Goal: Answer question/provide support

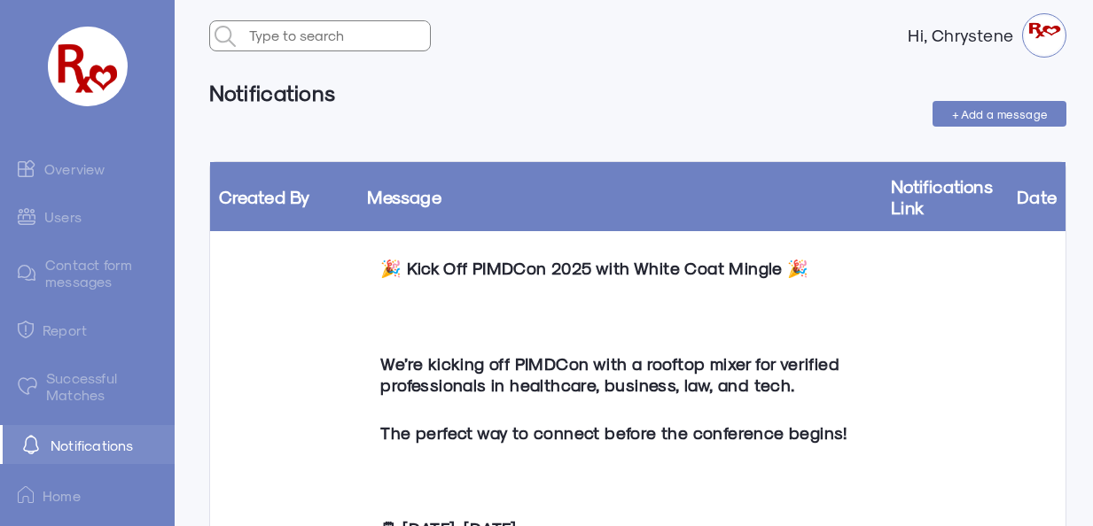
scroll to position [975, 0]
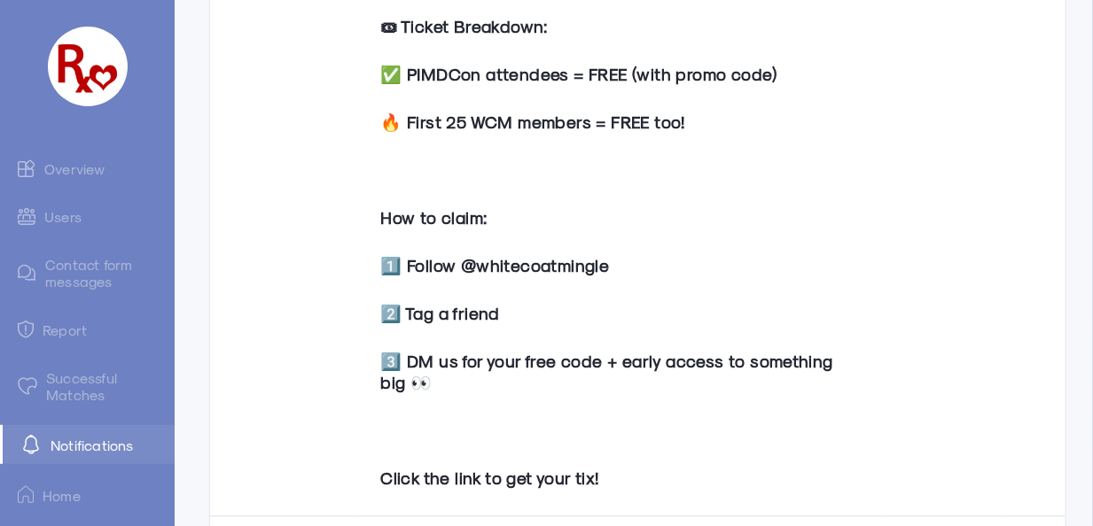
drag, startPoint x: 0, startPoint y: 0, endPoint x: 77, endPoint y: 167, distance: 183.6
click at [77, 167] on link "Overview" at bounding box center [87, 168] width 175 height 35
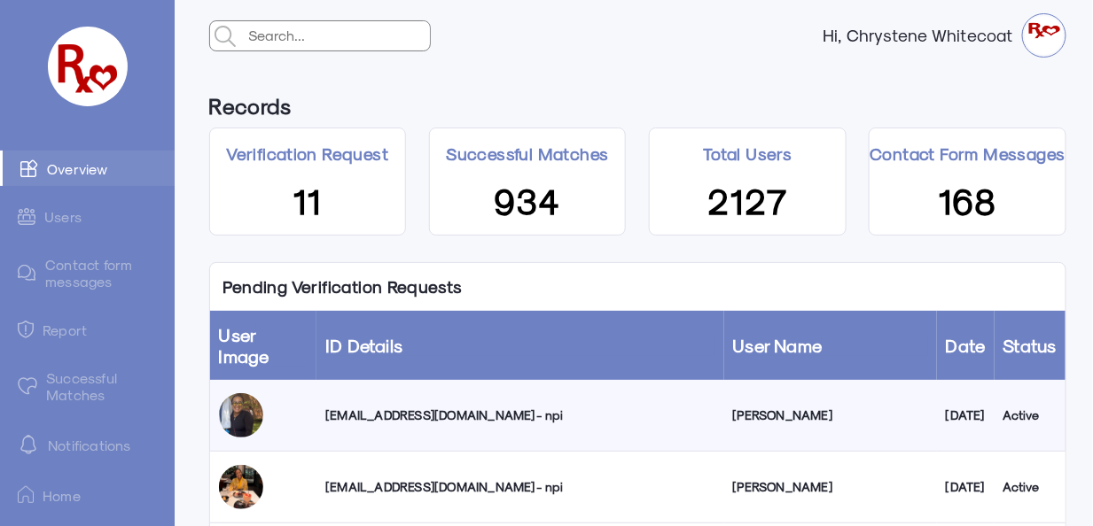
click at [432, 407] on div "[EMAIL_ADDRESS][DOMAIN_NAME] - npi" at bounding box center [519, 416] width 389 height 18
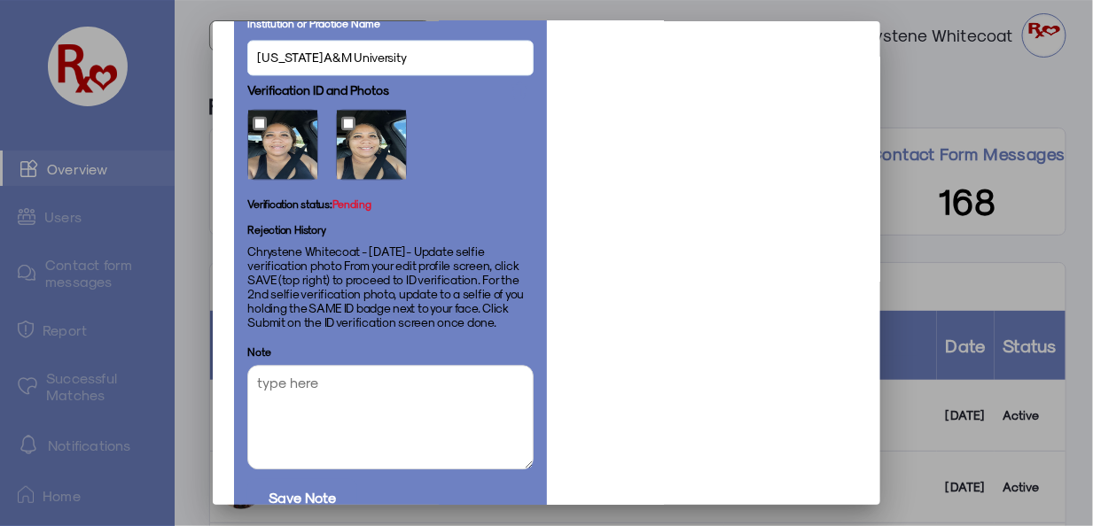
scroll to position [1211, 0]
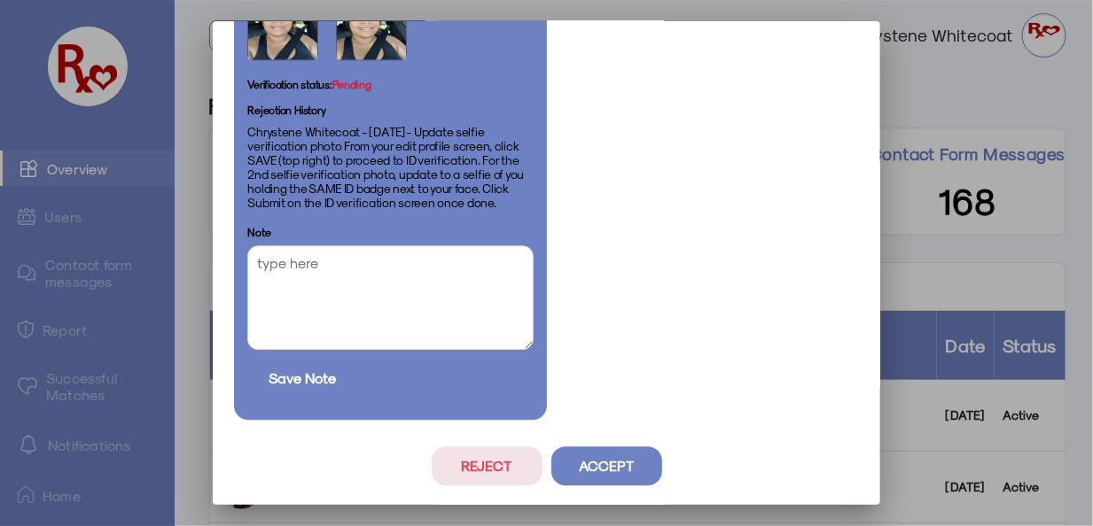
click at [480, 471] on button "Reject" at bounding box center [487, 466] width 111 height 39
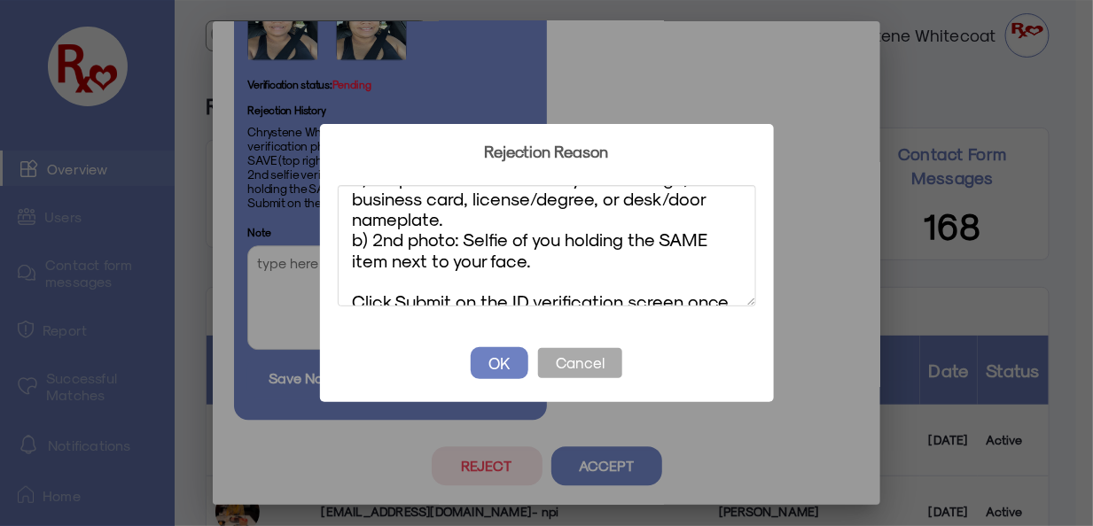
scroll to position [0, 0]
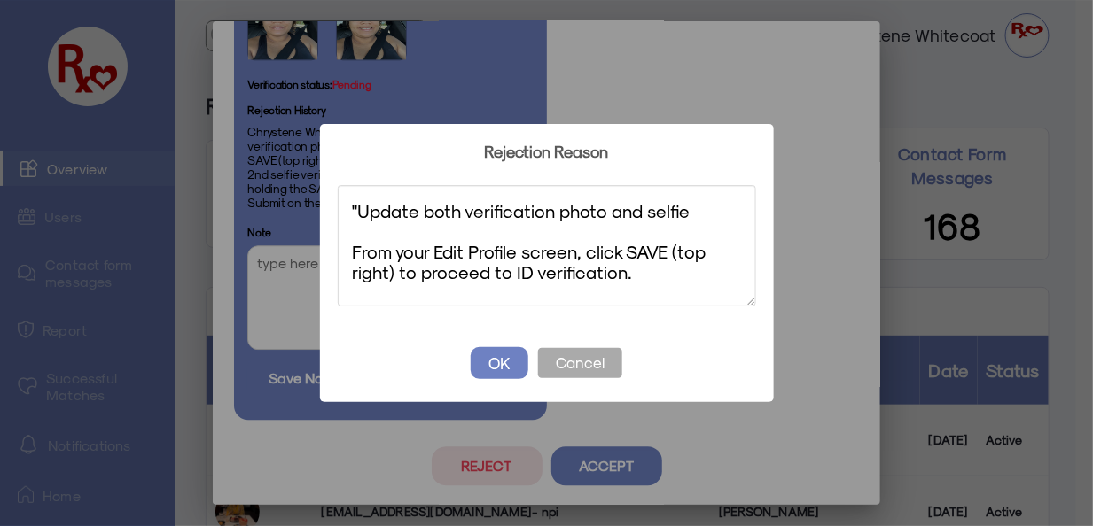
click at [356, 207] on textarea ""Update both verification photo and selfie From your Edit Profile screen, click…" at bounding box center [547, 245] width 418 height 121
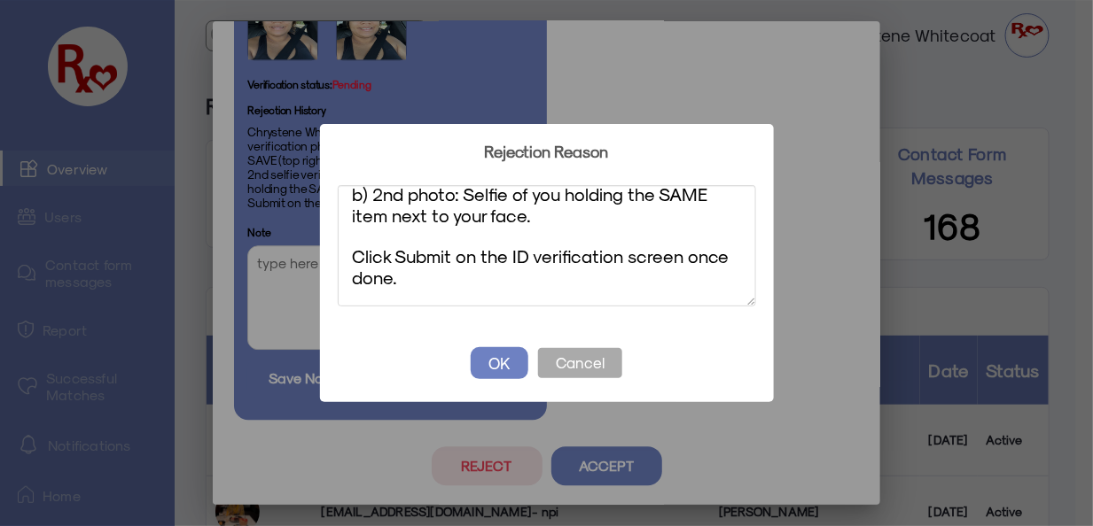
scroll to position [277, 0]
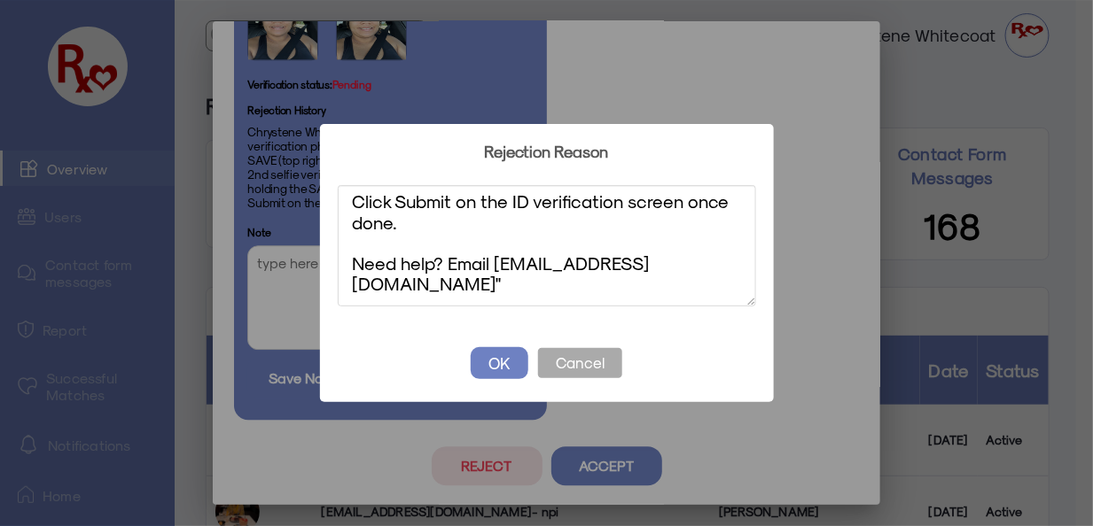
drag, startPoint x: 652, startPoint y: 284, endPoint x: 348, endPoint y: 256, distance: 305.3
click at [348, 256] on textarea "Update both verification photo and selfie From your Edit Profile screen, click …" at bounding box center [547, 245] width 418 height 121
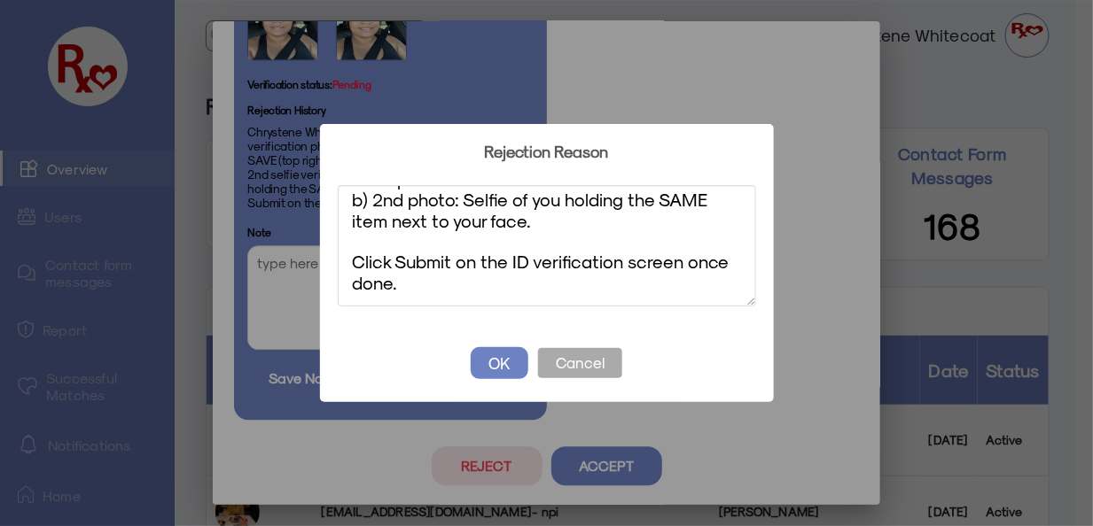
scroll to position [216, 0]
type textarea "Update both verification photo and selfie From your Edit Profile screen, click …"
click at [499, 361] on button "OK" at bounding box center [500, 363] width 58 height 32
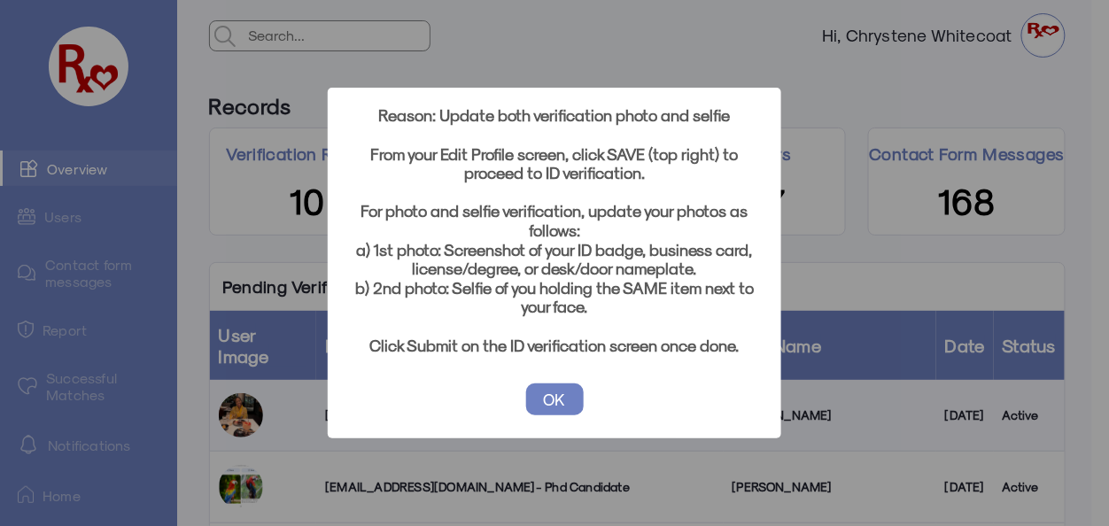
click at [548, 397] on button "OK" at bounding box center [555, 400] width 58 height 32
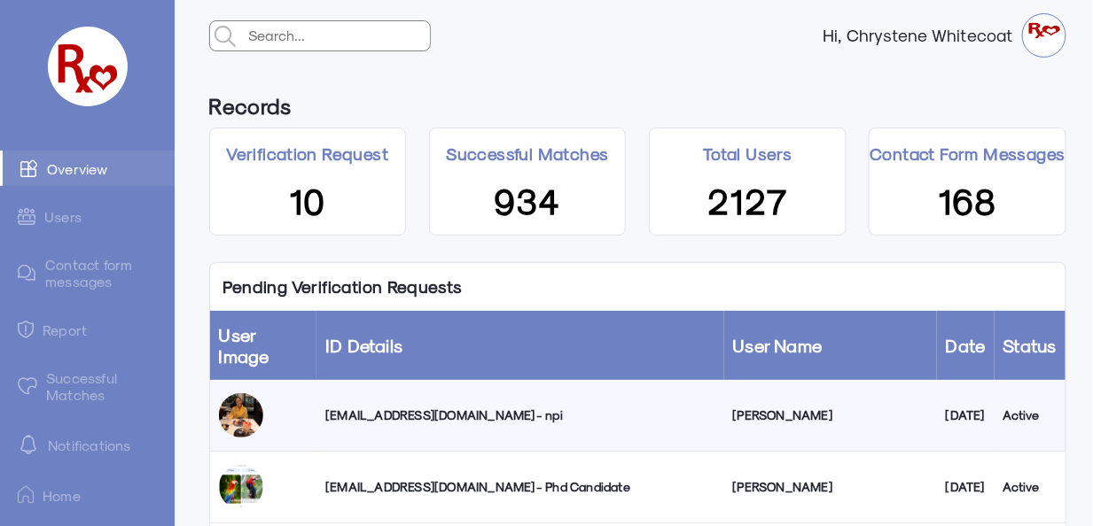
click at [73, 384] on link "Successful Matches" at bounding box center [87, 386] width 175 height 51
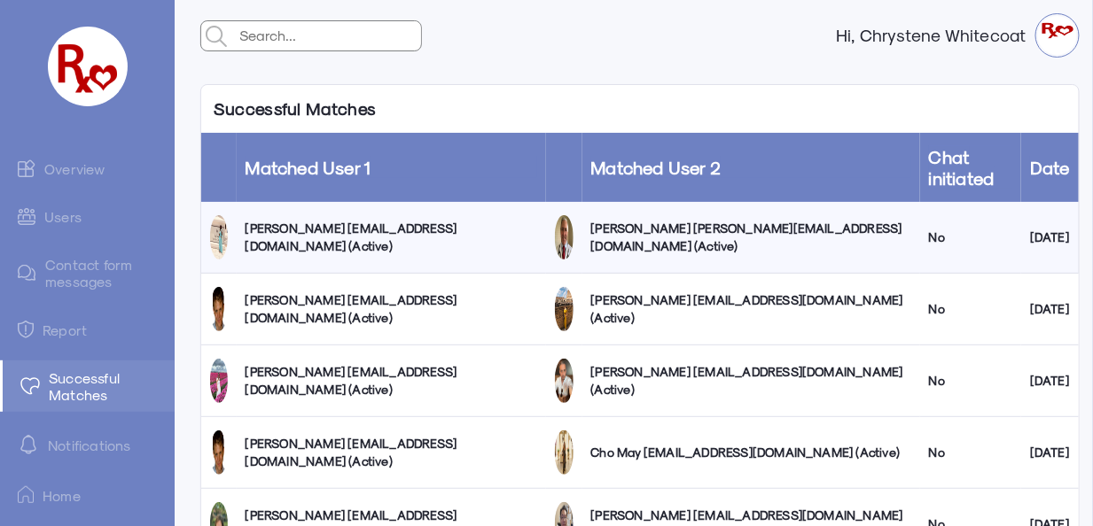
click at [66, 213] on link "Users" at bounding box center [87, 216] width 175 height 35
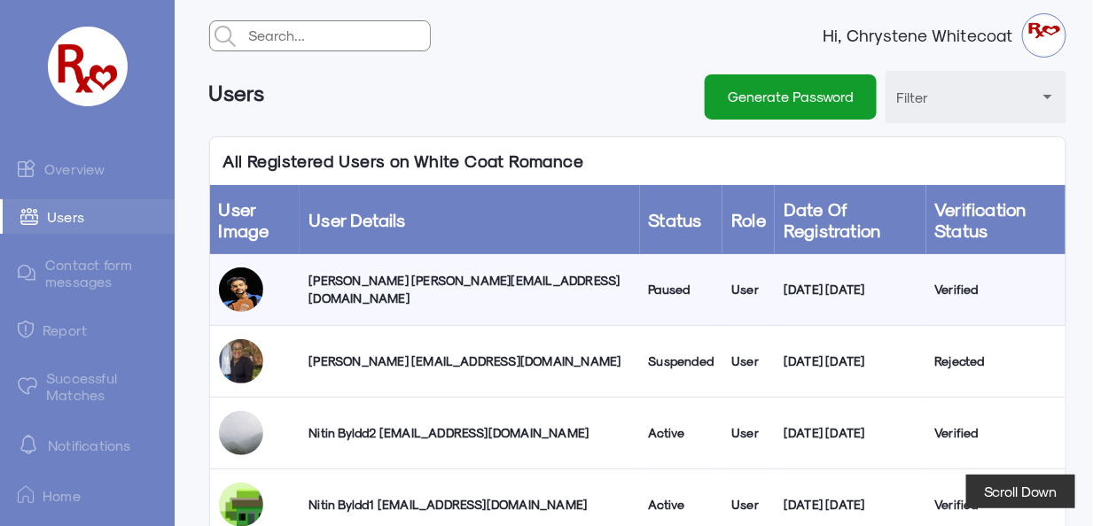
click at [58, 167] on link "Overview" at bounding box center [87, 168] width 175 height 35
